Goal: Check status: Check status

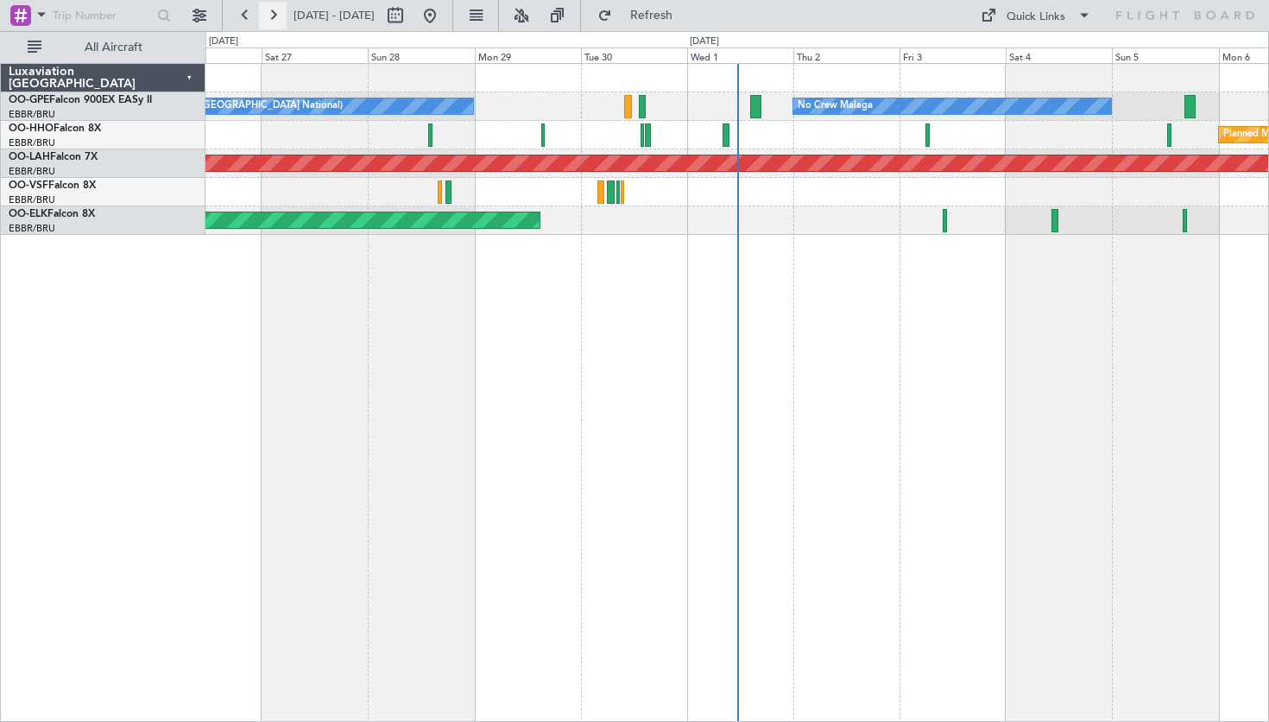
click at [269, 13] on button at bounding box center [273, 16] width 28 height 28
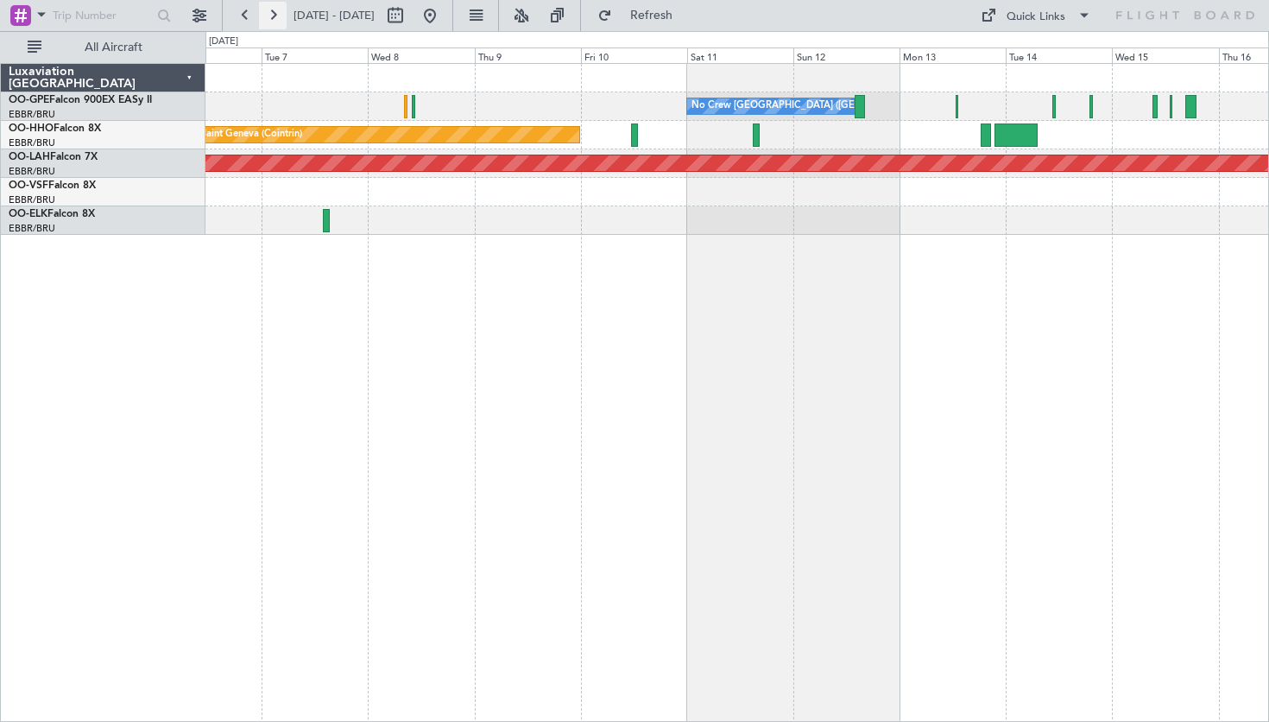
click at [276, 17] on button at bounding box center [273, 16] width 28 height 28
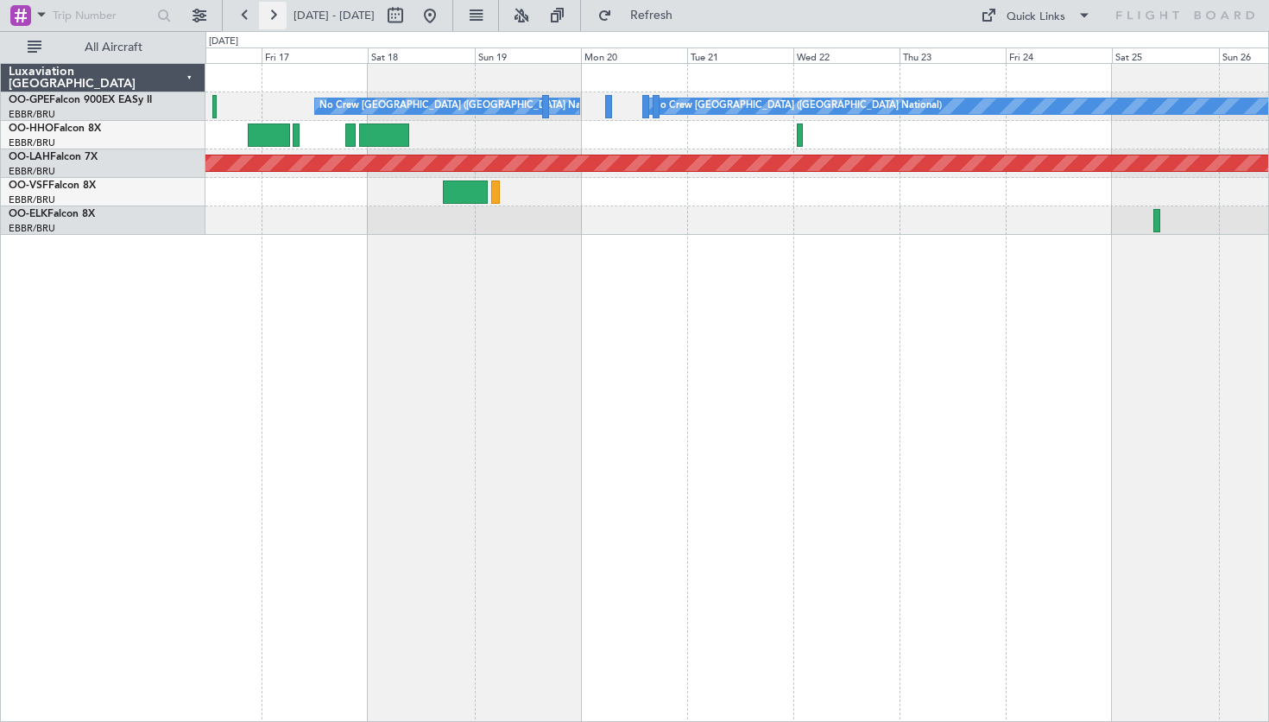
click at [276, 15] on button at bounding box center [273, 16] width 28 height 28
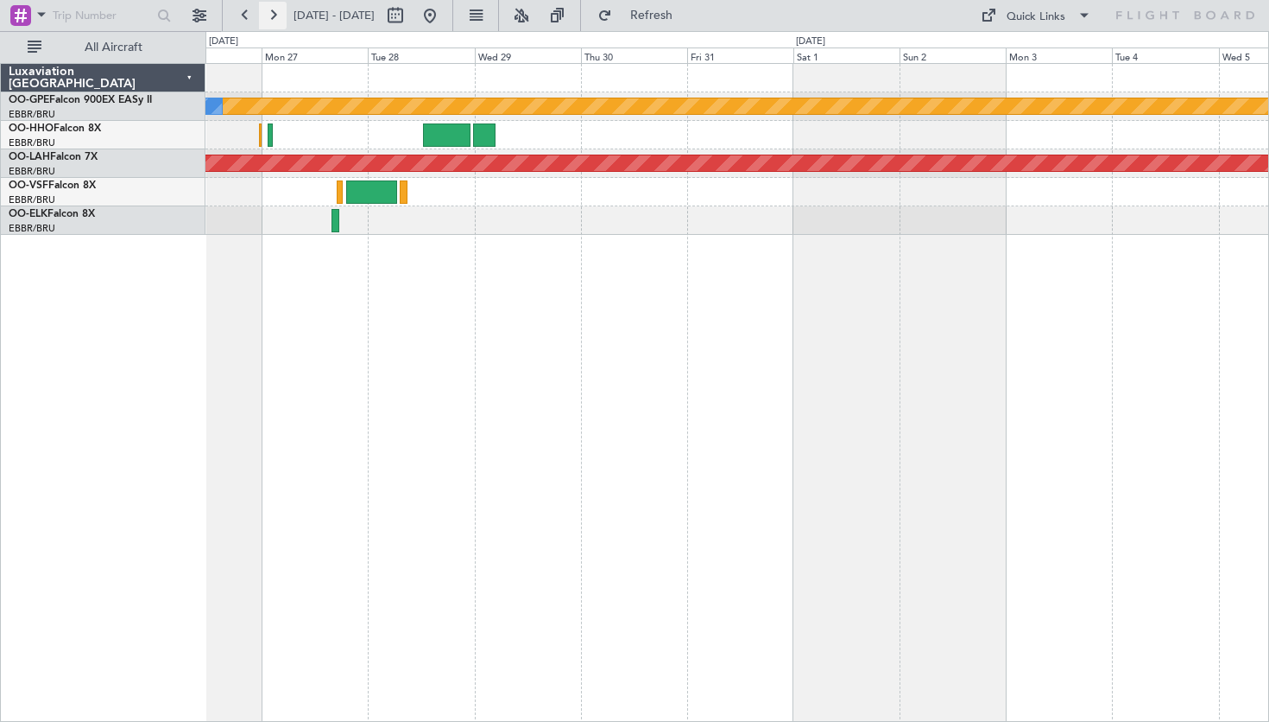
click at [271, 21] on button at bounding box center [273, 16] width 28 height 28
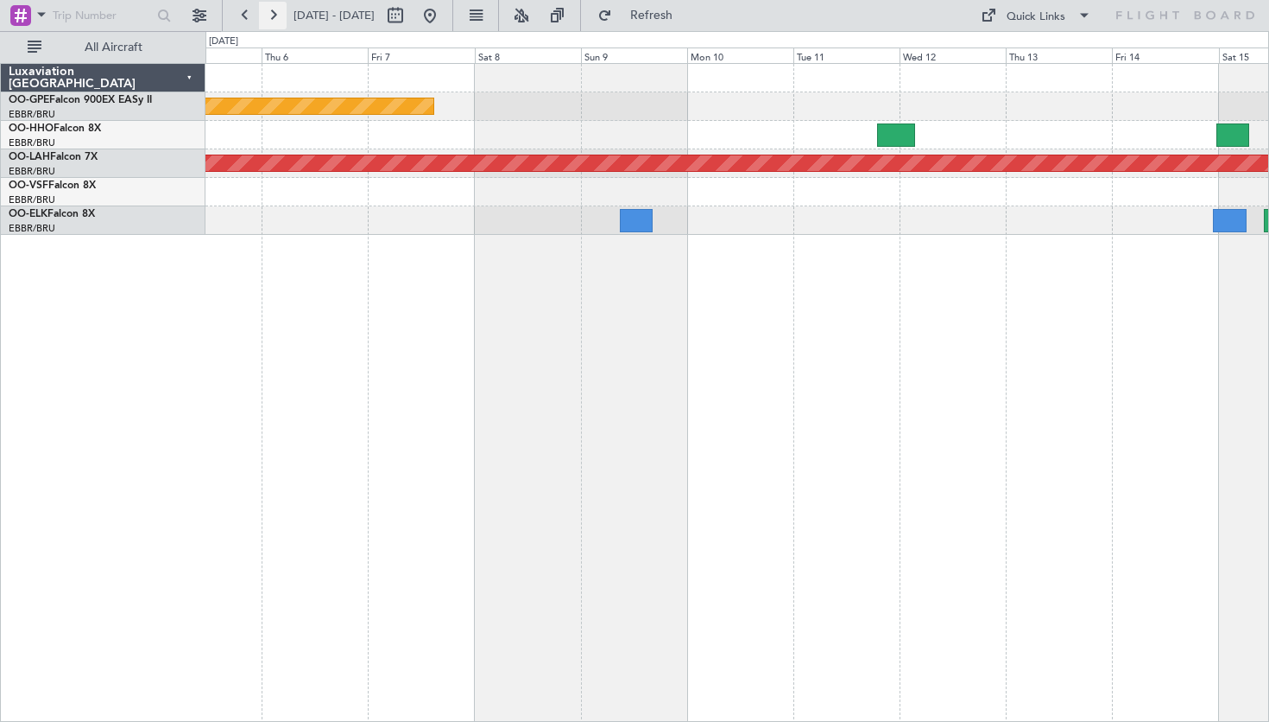
click at [271, 9] on button at bounding box center [273, 16] width 28 height 28
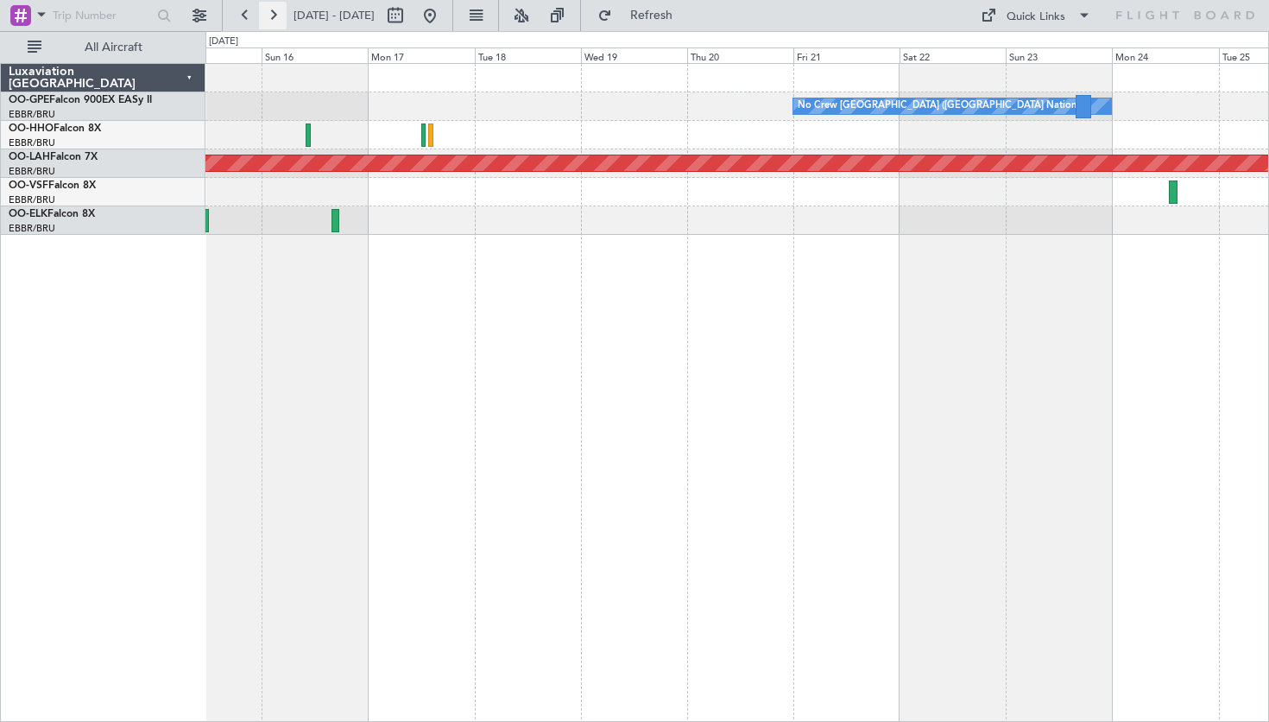
click at [275, 9] on button at bounding box center [273, 16] width 28 height 28
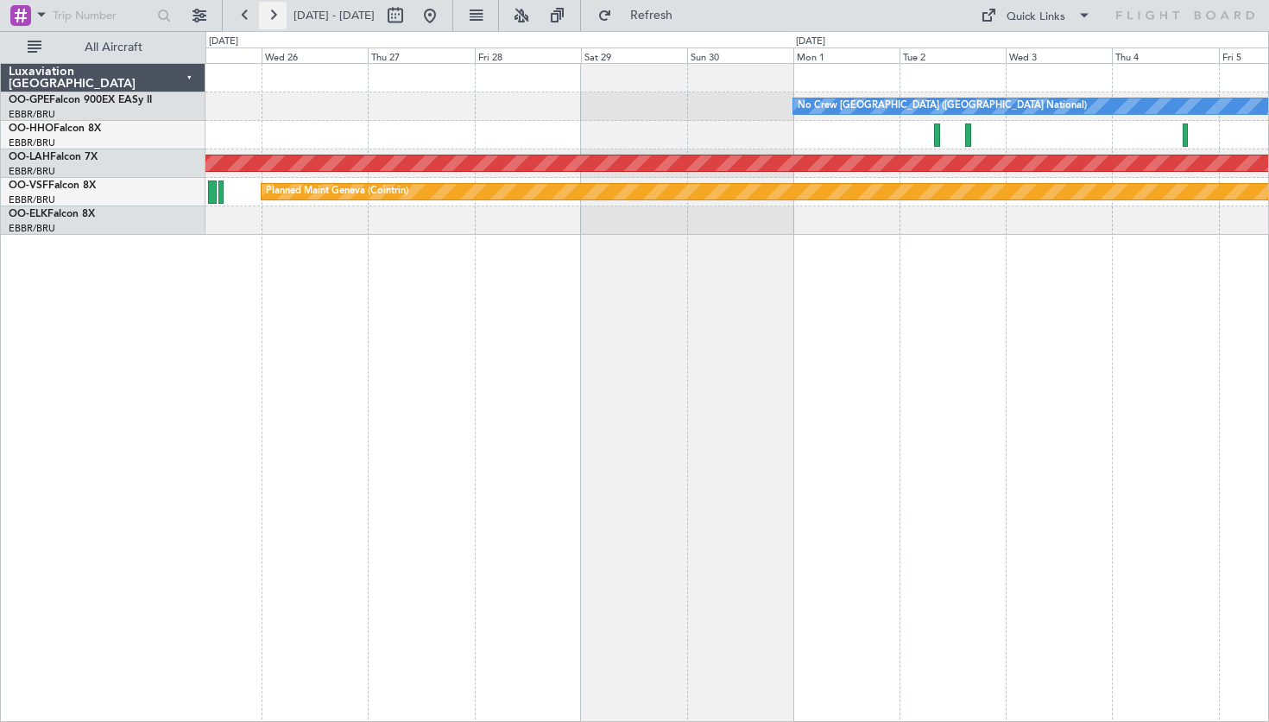
click at [281, 14] on button at bounding box center [273, 16] width 28 height 28
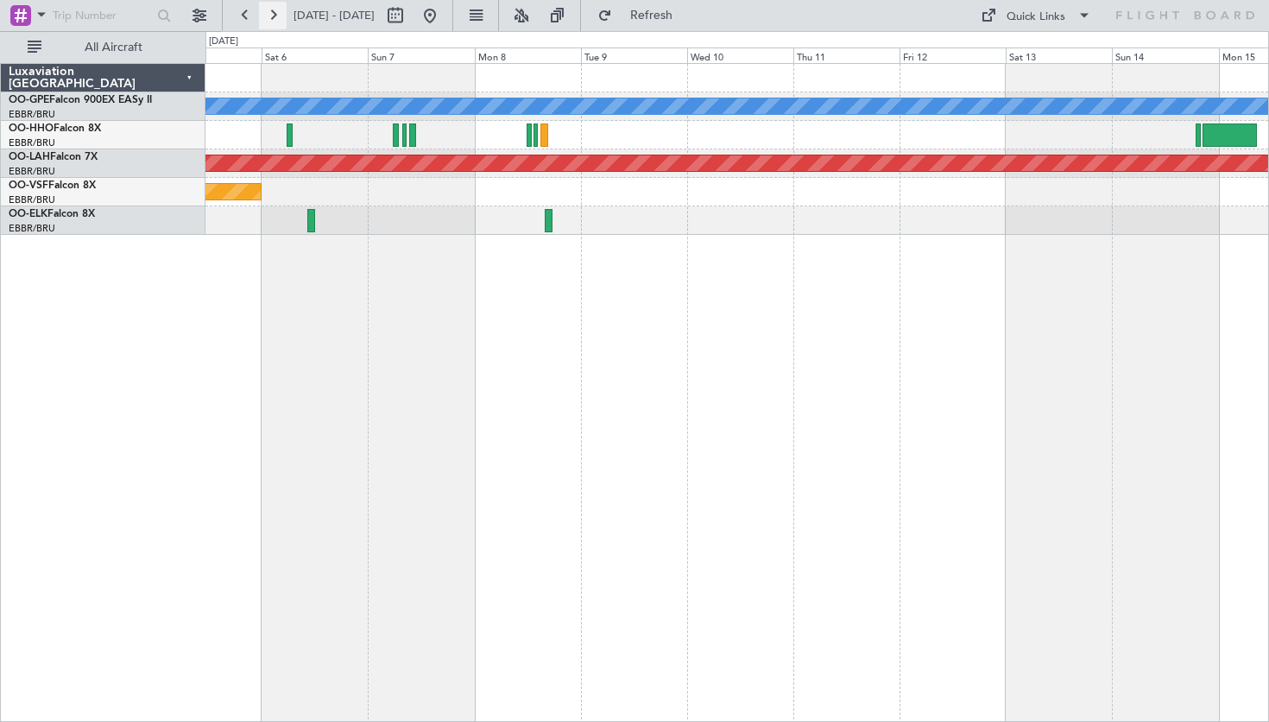
click at [281, 14] on button at bounding box center [273, 16] width 28 height 28
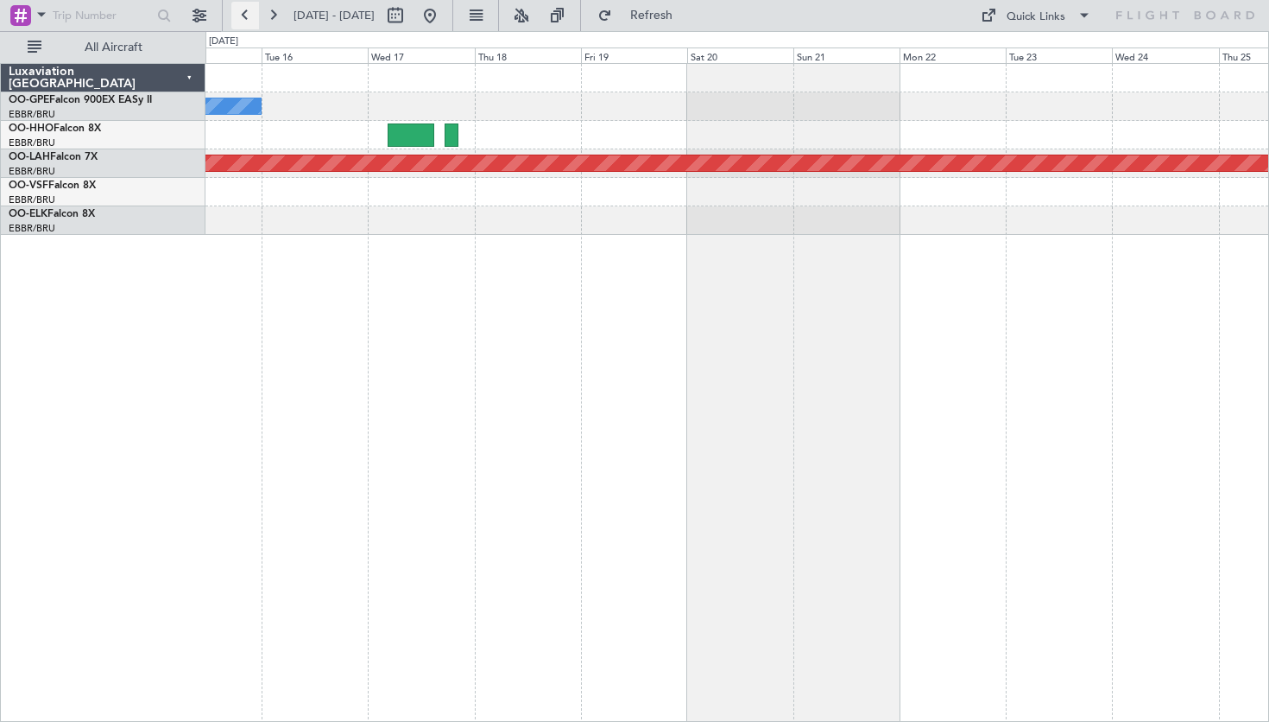
click at [237, 12] on button at bounding box center [245, 16] width 28 height 28
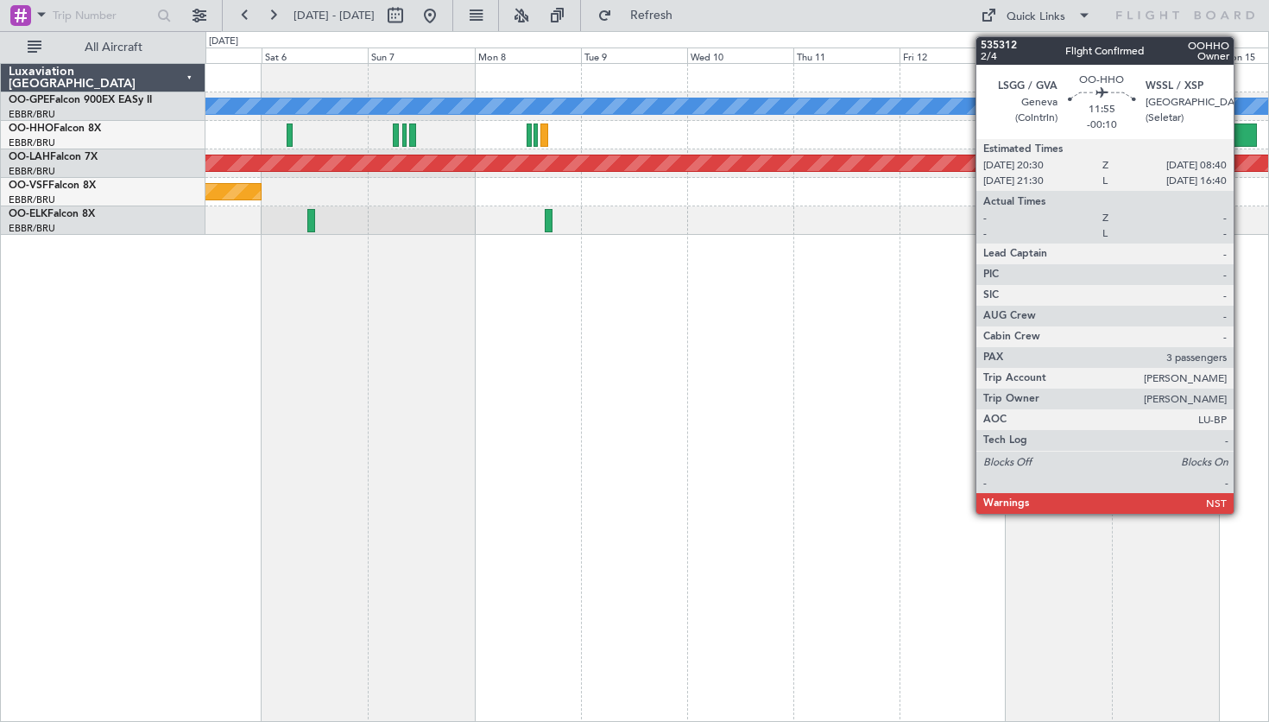
click at [1241, 134] on div at bounding box center [1230, 134] width 54 height 23
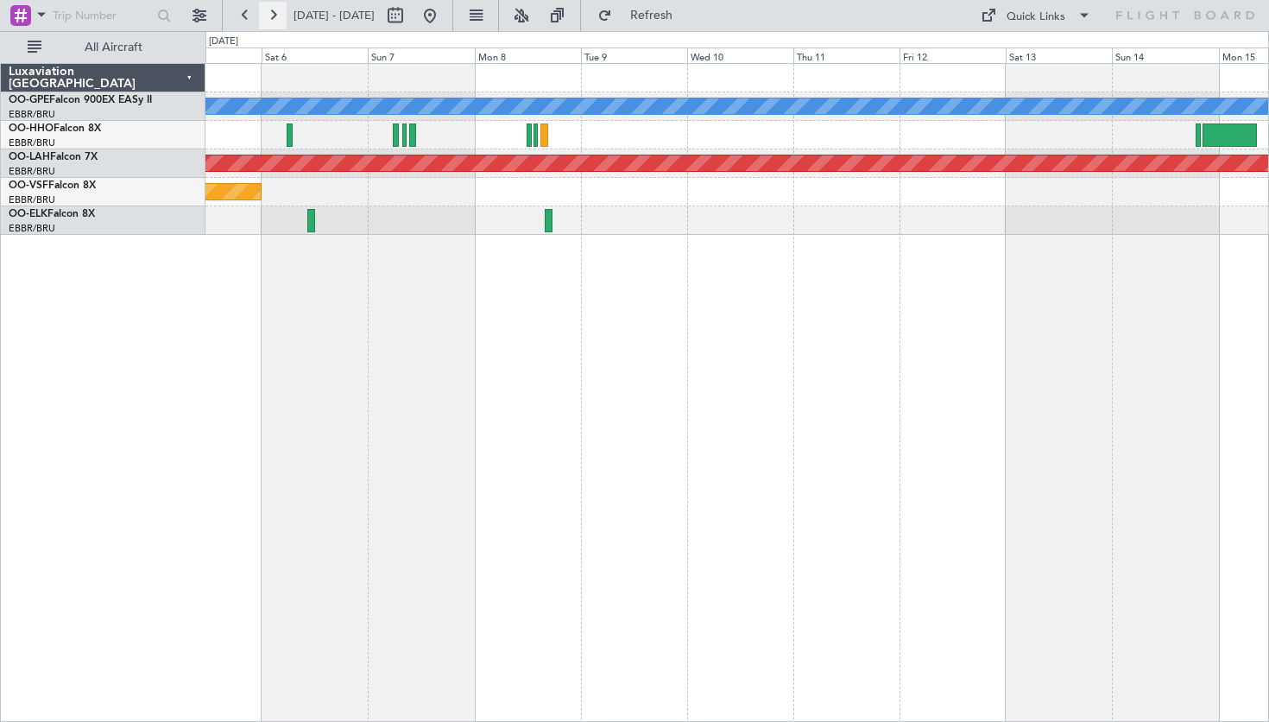
click at [281, 20] on button at bounding box center [273, 16] width 28 height 28
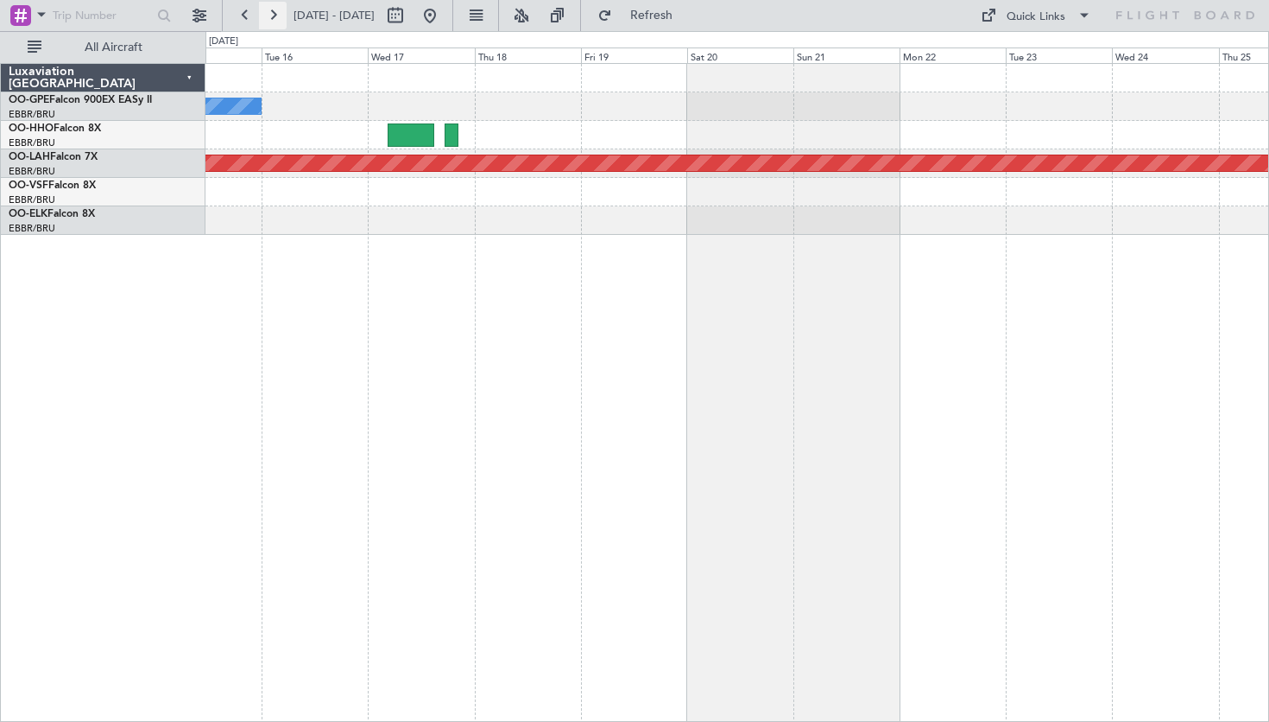
click at [281, 20] on button at bounding box center [273, 16] width 28 height 28
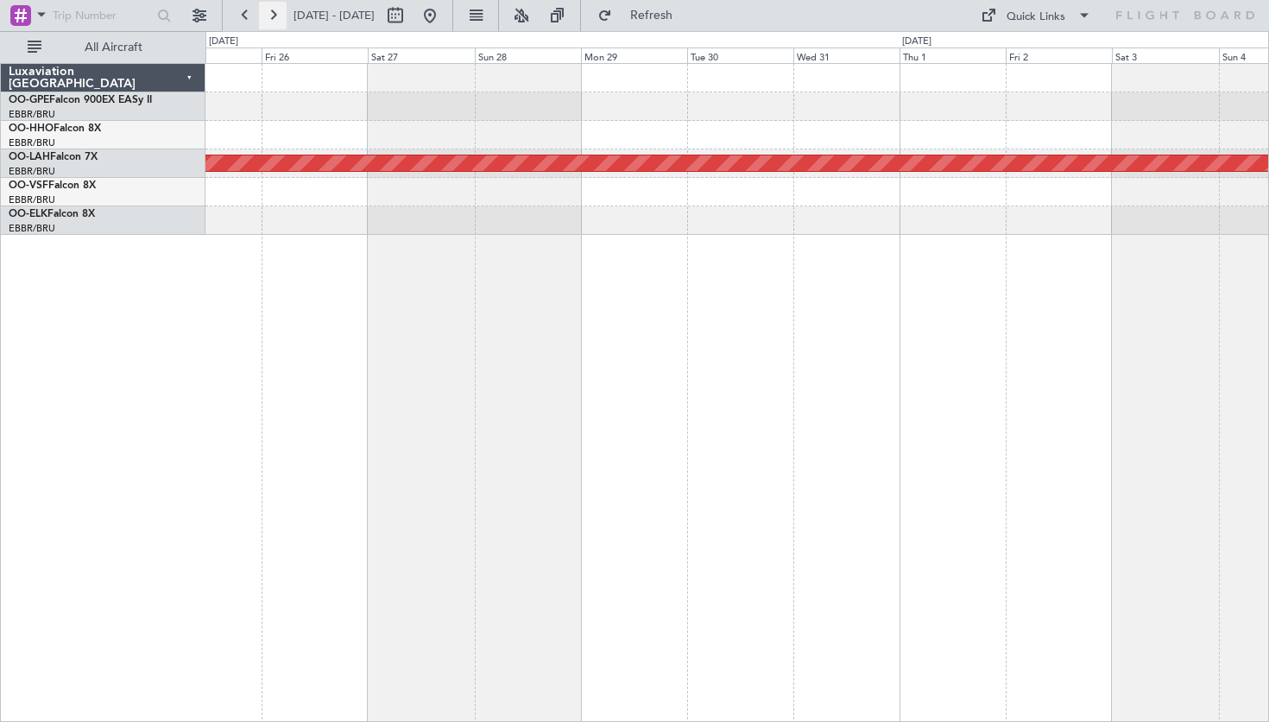
click at [281, 20] on button at bounding box center [273, 16] width 28 height 28
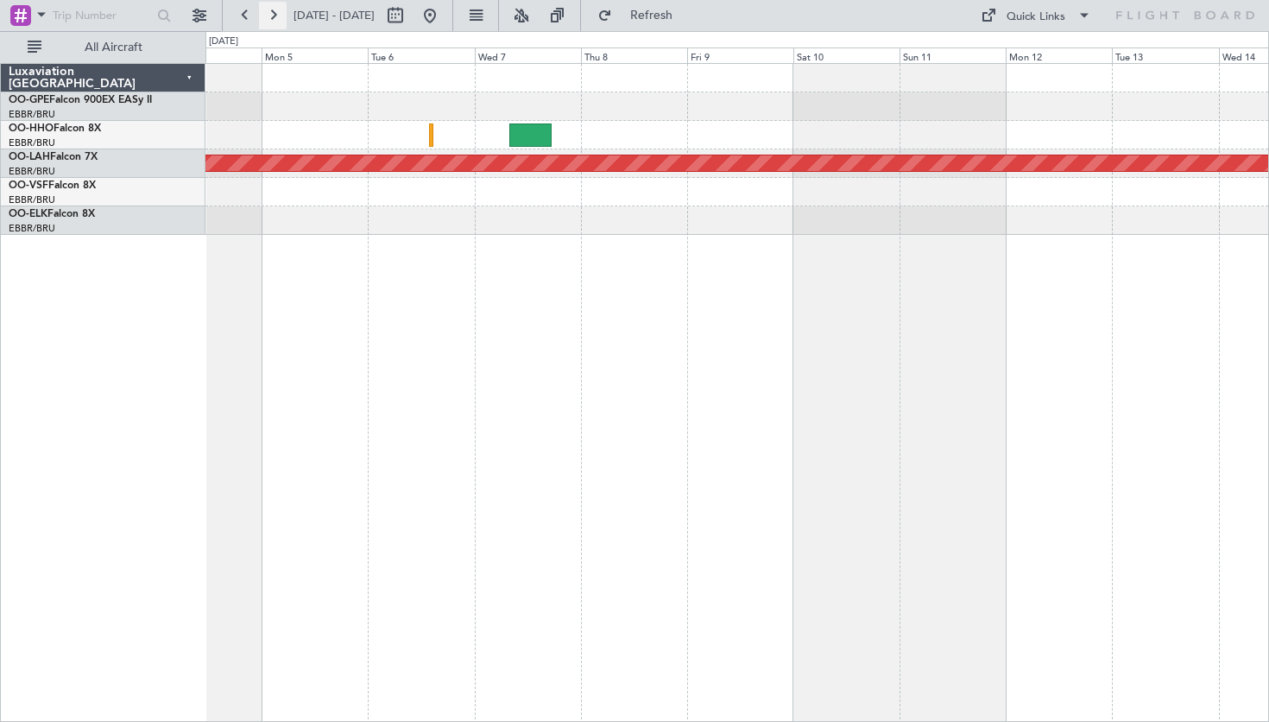
click at [275, 15] on button at bounding box center [273, 16] width 28 height 28
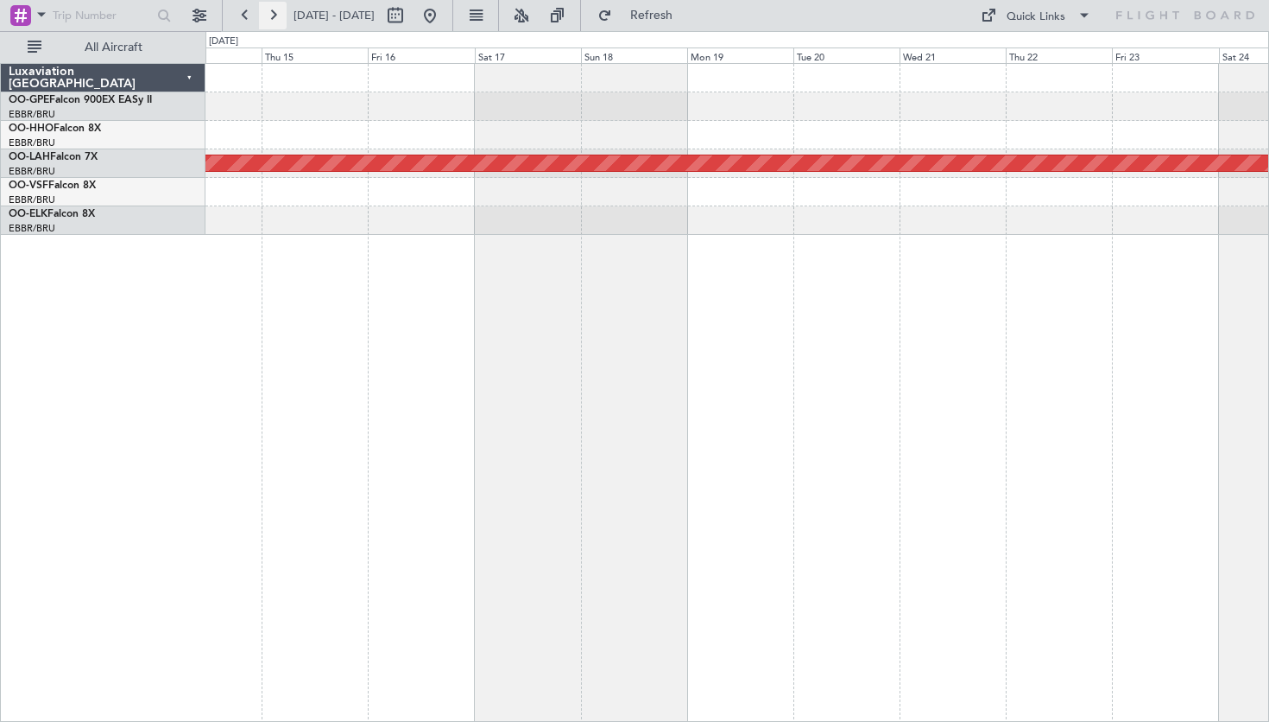
click at [275, 15] on button at bounding box center [273, 16] width 28 height 28
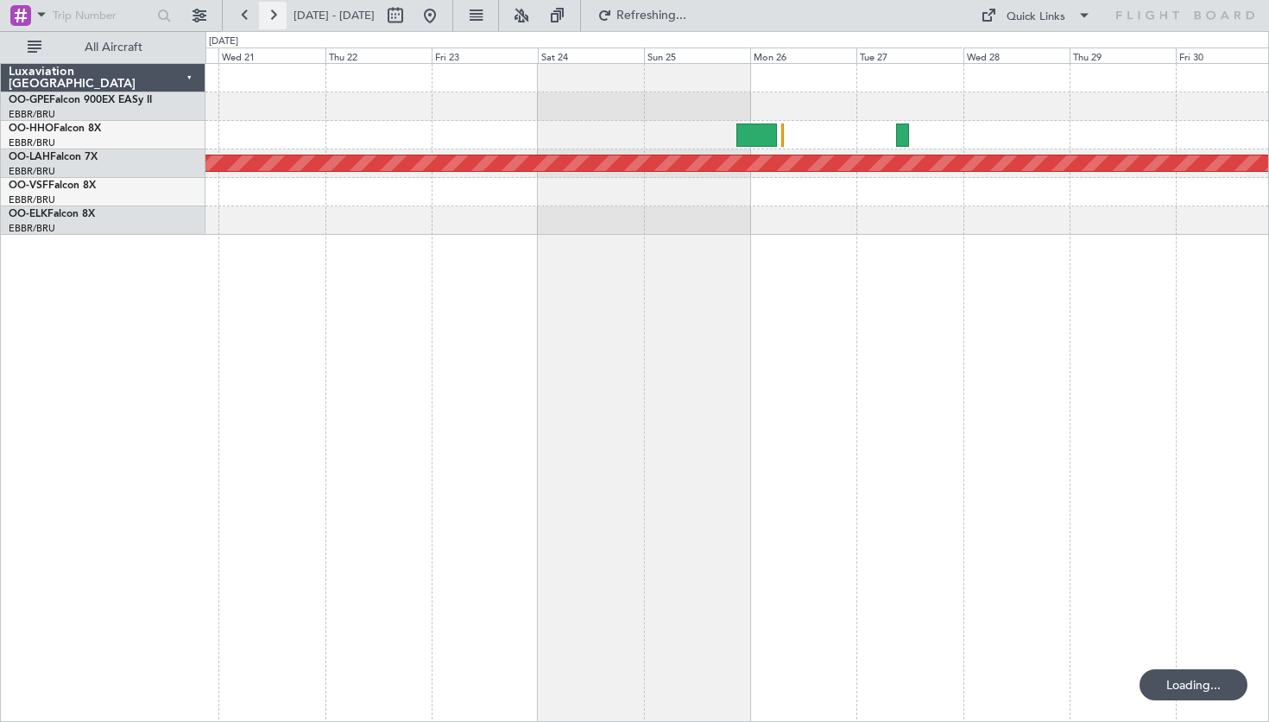
click at [275, 15] on button at bounding box center [273, 16] width 28 height 28
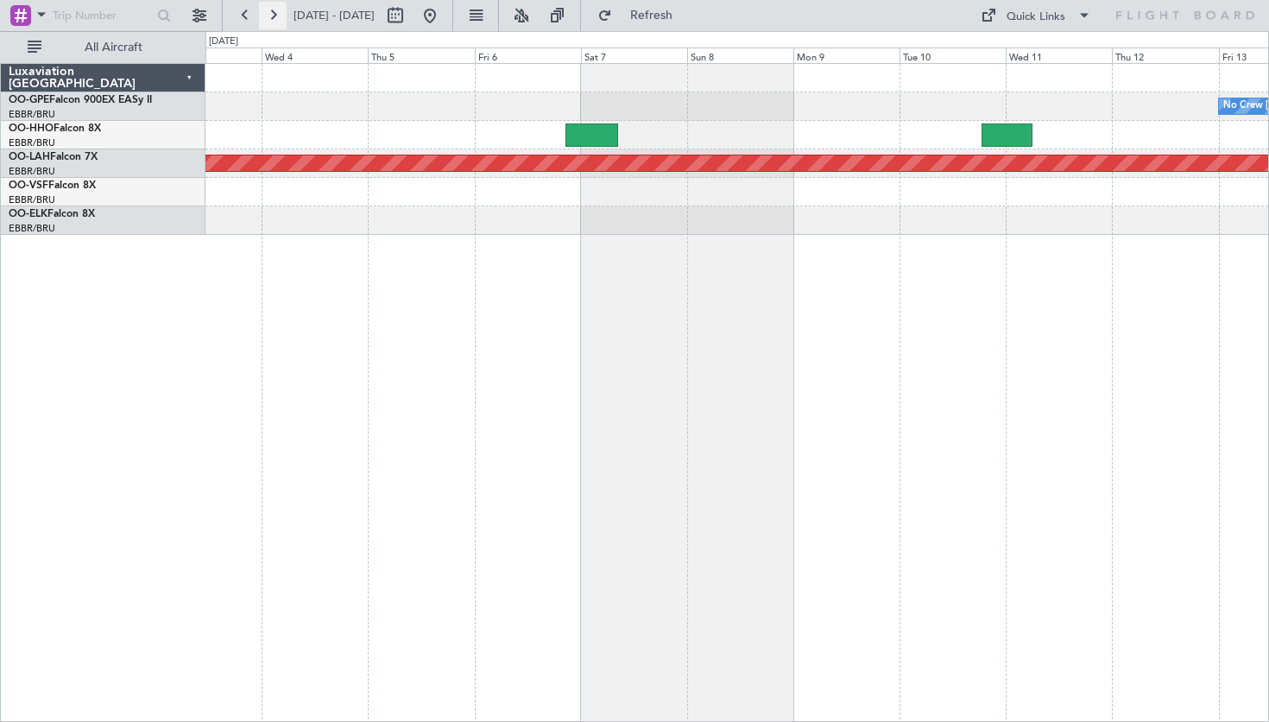
click at [276, 11] on button at bounding box center [273, 16] width 28 height 28
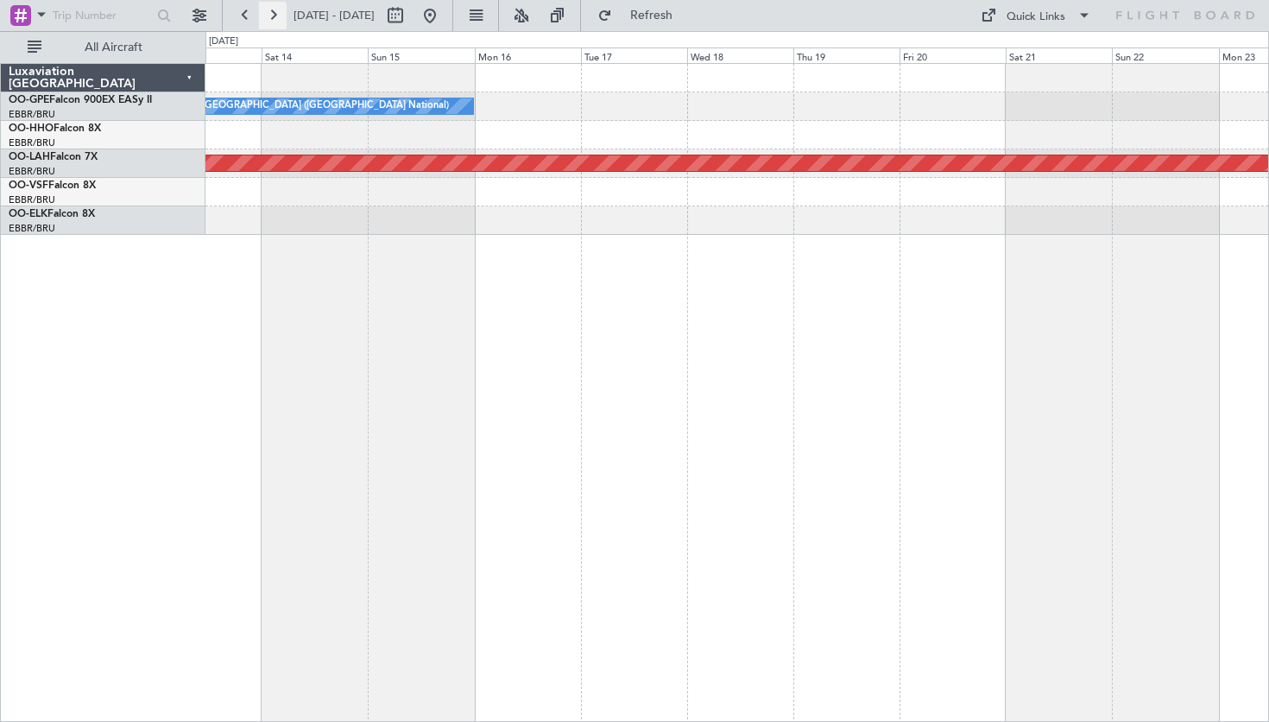
click at [276, 11] on button at bounding box center [273, 16] width 28 height 28
